Goal: Task Accomplishment & Management: Use online tool/utility

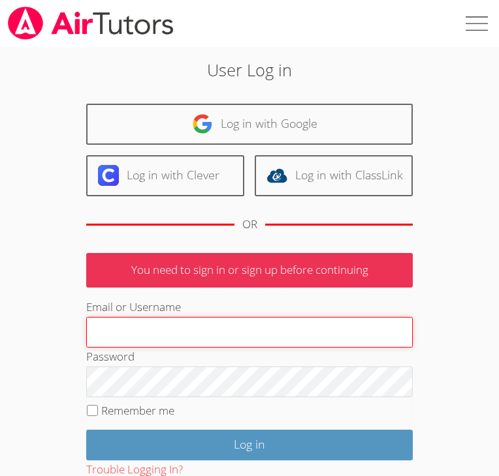
click at [200, 333] on input "Email or Username" at bounding box center [249, 332] width 326 height 31
type input "[EMAIL_ADDRESS][DOMAIN_NAME]"
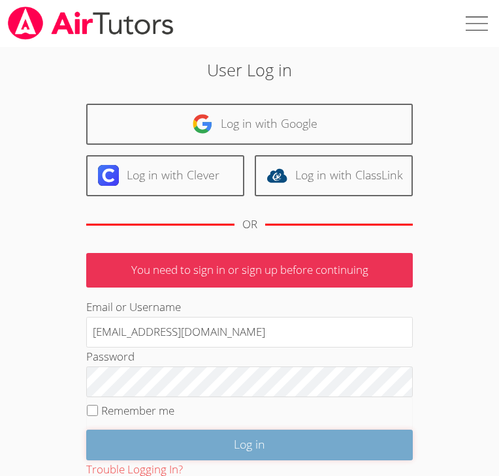
click at [253, 446] on input "Log in" at bounding box center [249, 445] width 326 height 31
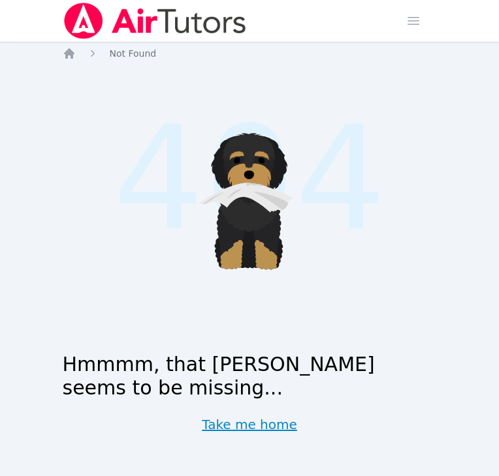
click at [255, 422] on link "Take me home" at bounding box center [249, 425] width 95 height 18
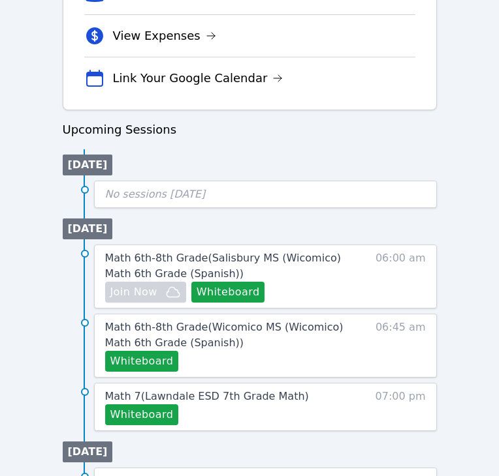
scroll to position [534, 0]
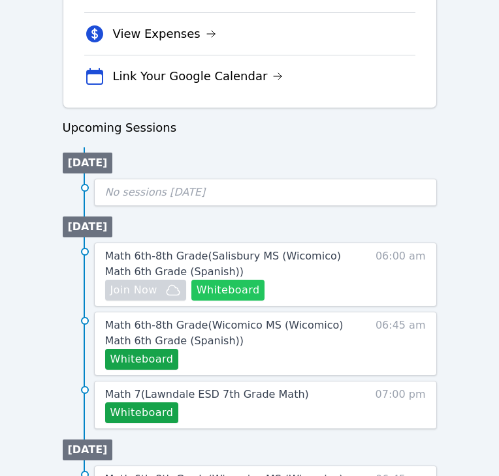
drag, startPoint x: 260, startPoint y: 254, endPoint x: 224, endPoint y: 290, distance: 50.8
drag, startPoint x: 224, startPoint y: 290, endPoint x: 200, endPoint y: 172, distance: 120.6
click at [200, 172] on ul "Today No sessions today" at bounding box center [250, 176] width 374 height 59
drag, startPoint x: 230, startPoint y: 288, endPoint x: 204, endPoint y: 204, distance: 88.6
click at [204, 204] on div "No sessions today" at bounding box center [265, 192] width 343 height 27
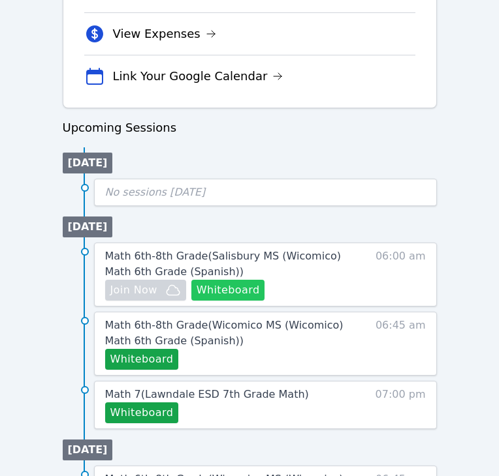
click at [224, 286] on button "Whiteboard" at bounding box center [228, 290] width 74 height 21
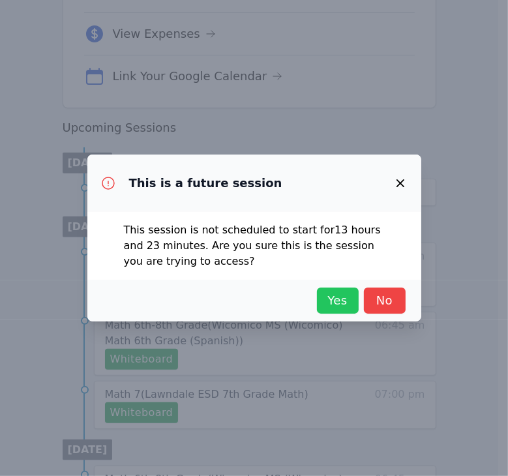
click at [324, 305] on span "Yes" at bounding box center [338, 301] width 29 height 18
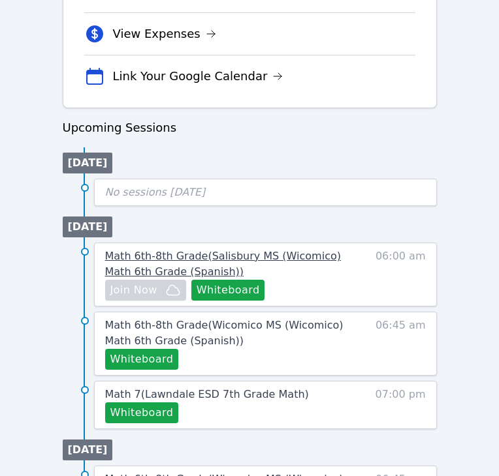
click at [210, 250] on span "Math 6th-8th Grade ( Salisbury MS (Wicomico) Math 6th Grade (Spanish) )" at bounding box center [223, 264] width 236 height 28
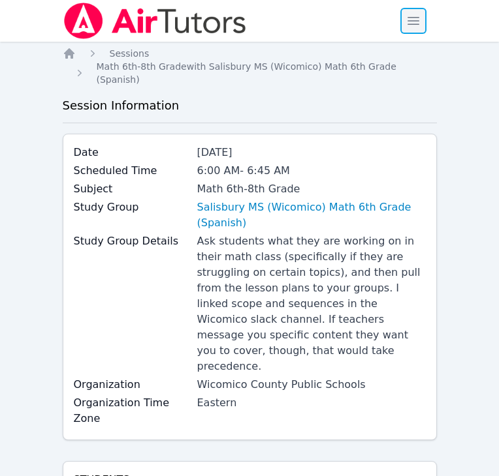
click at [415, 20] on span "button" at bounding box center [413, 21] width 29 height 29
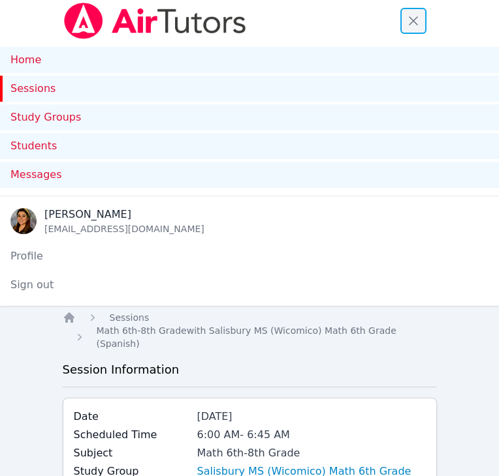
click at [415, 20] on span "button" at bounding box center [413, 21] width 29 height 29
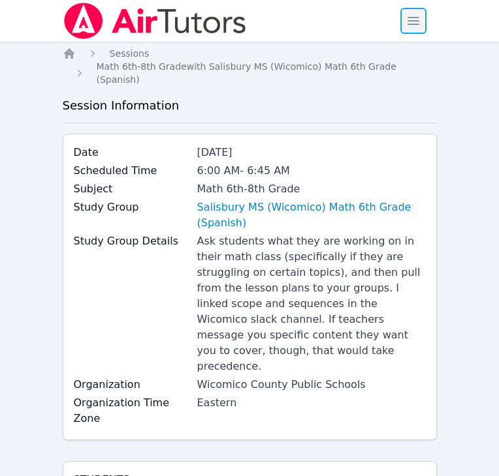
click at [415, 20] on span "button" at bounding box center [413, 21] width 29 height 29
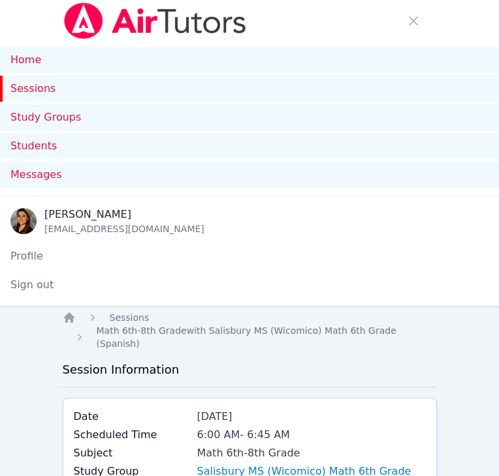
click at [41, 87] on link "Sessions" at bounding box center [249, 89] width 499 height 26
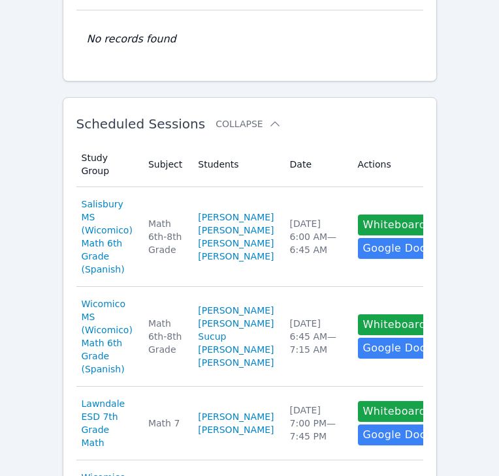
scroll to position [415, 0]
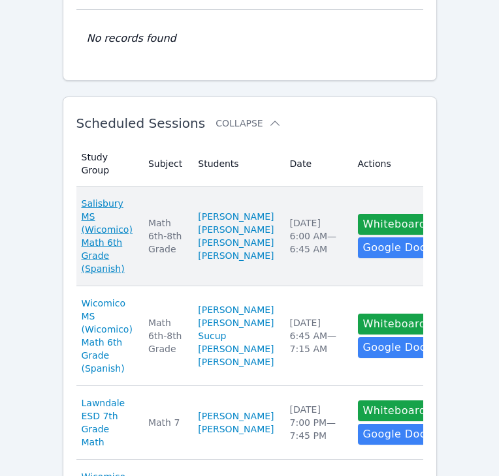
click at [102, 210] on span "Salisbury MS (Wicomico) Math 6th Grade (Spanish)" at bounding box center [107, 236] width 51 height 78
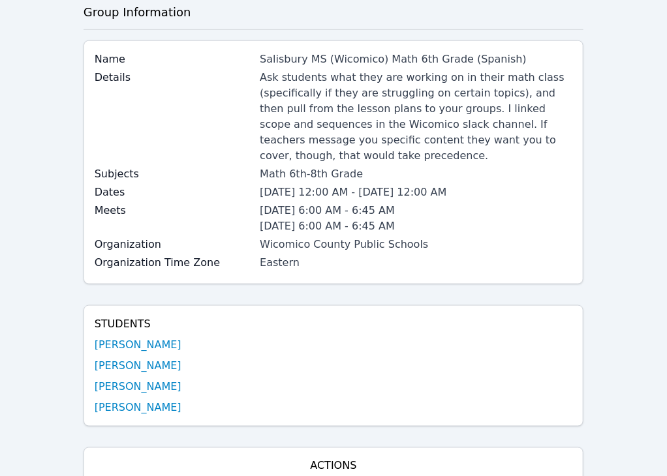
scroll to position [386, 0]
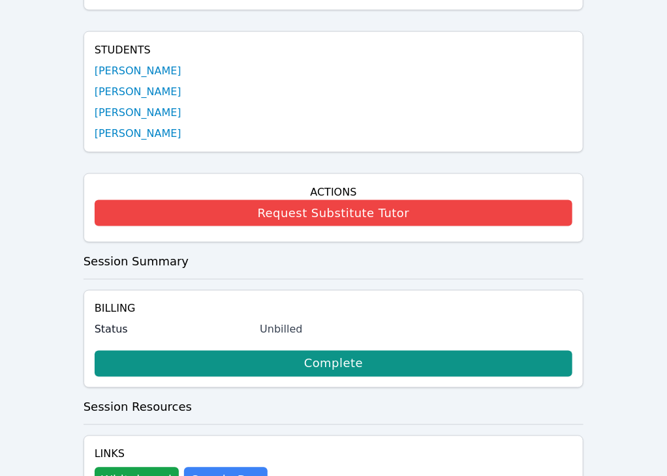
scroll to position [685, 0]
